Goal: Task Accomplishment & Management: Check status

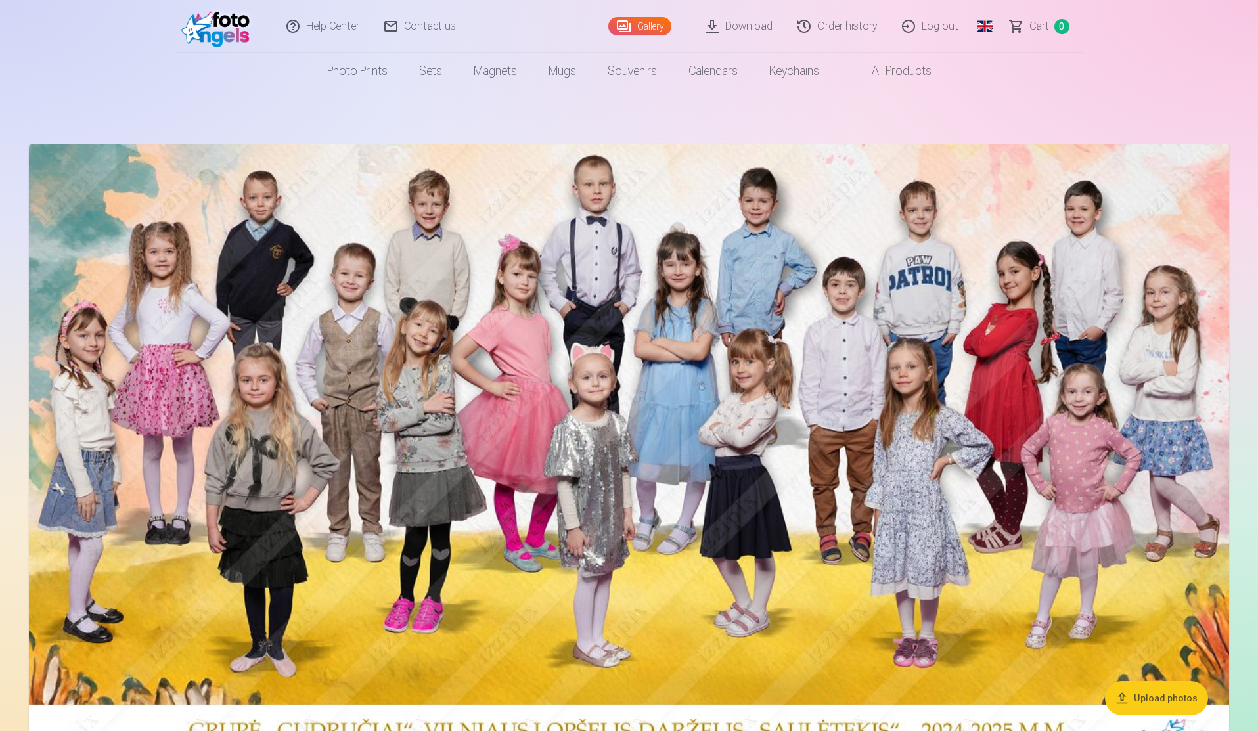
click at [858, 28] on link "Order history" at bounding box center [838, 26] width 104 height 53
